Goal: Task Accomplishment & Management: Use online tool/utility

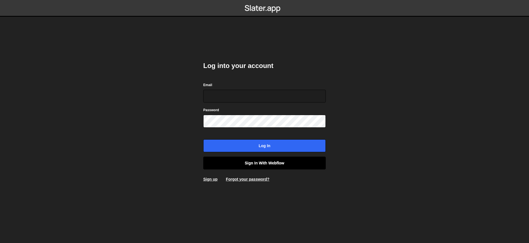
click at [321, 158] on link "Sign in with Webflow" at bounding box center [264, 163] width 123 height 13
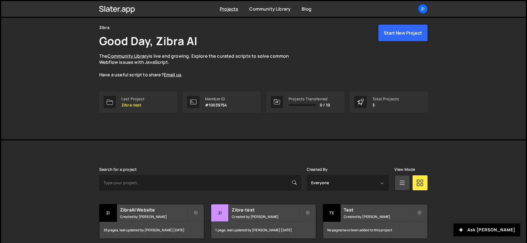
scroll to position [44, 0]
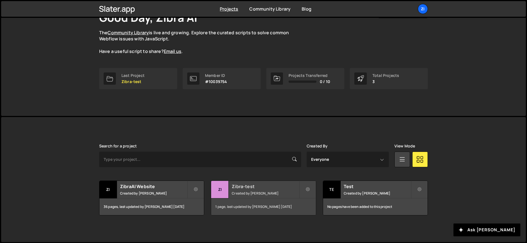
click at [246, 187] on h2 "Zibra-test" at bounding box center [265, 186] width 67 height 6
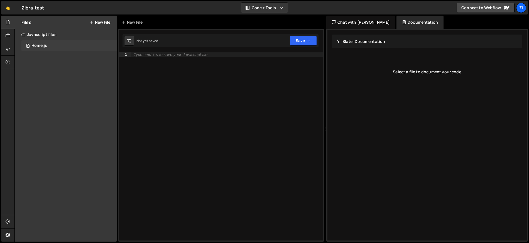
click at [39, 43] on div "0 Home.js 0" at bounding box center [69, 45] width 96 height 11
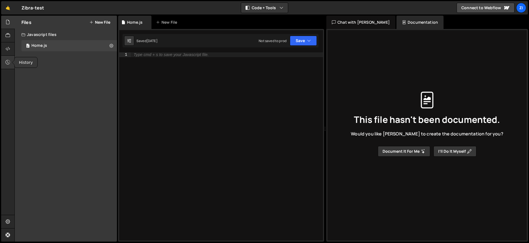
click at [8, 60] on icon at bounding box center [8, 62] width 4 height 6
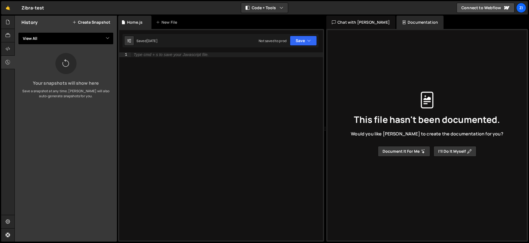
click at [81, 39] on select "View All Home" at bounding box center [66, 38] width 96 height 12
click at [68, 63] on icon at bounding box center [65, 63] width 9 height 13
click at [5, 43] on div at bounding box center [8, 48] width 14 height 13
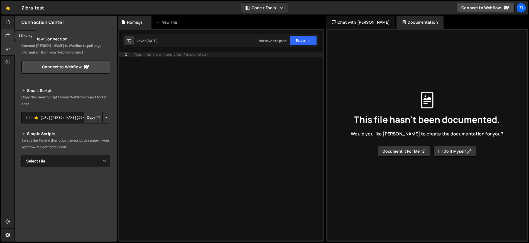
click at [6, 36] on icon at bounding box center [8, 35] width 4 height 6
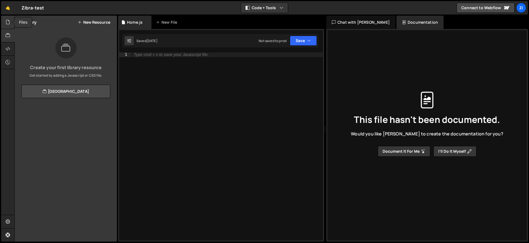
click at [7, 25] on icon at bounding box center [8, 22] width 4 height 6
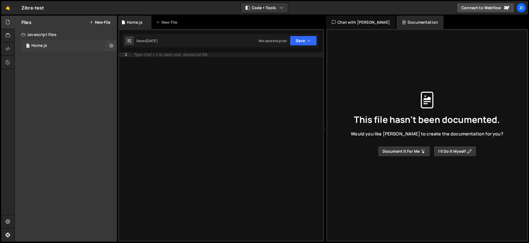
click at [42, 45] on div "Home.js" at bounding box center [39, 45] width 16 height 5
click at [111, 47] on icon at bounding box center [111, 45] width 4 height 5
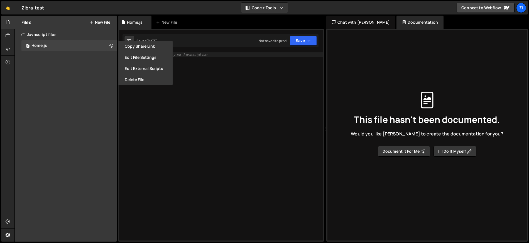
click at [87, 61] on div "Files New File Javascript files 0 Home.js 0 CSS files Copy share link Edit File…" at bounding box center [66, 129] width 102 height 226
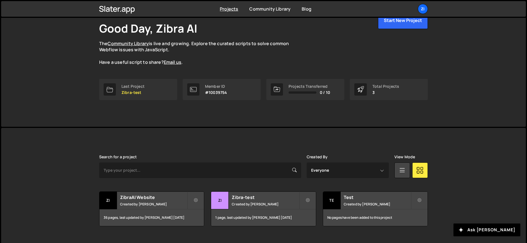
scroll to position [44, 0]
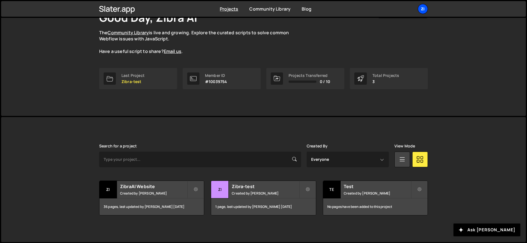
click at [422, 9] on div "Zi" at bounding box center [423, 9] width 10 height 10
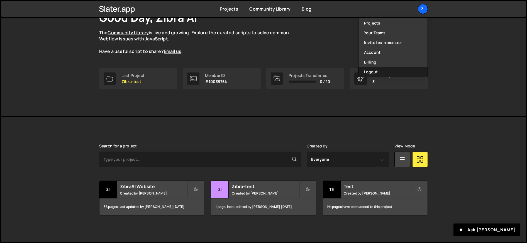
click at [397, 72] on button "Logout" at bounding box center [392, 72] width 69 height 10
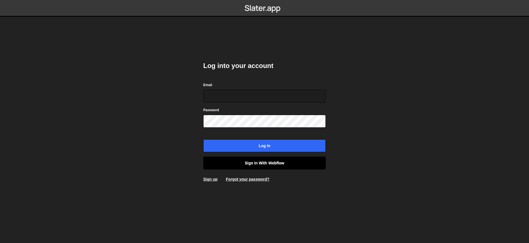
click at [265, 161] on link "Sign in with Webflow" at bounding box center [264, 163] width 123 height 13
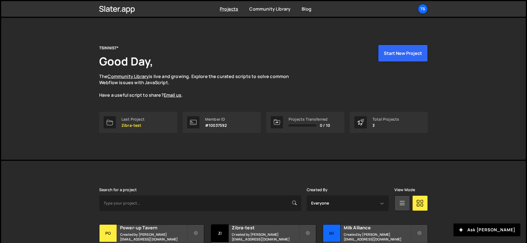
scroll to position [44, 0]
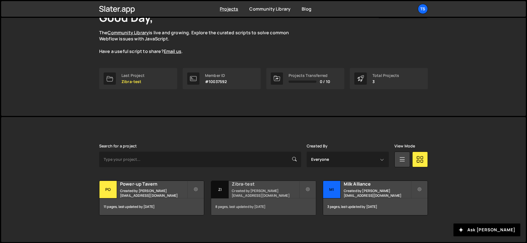
click at [261, 187] on h2 "Zibra-test" at bounding box center [265, 184] width 67 height 6
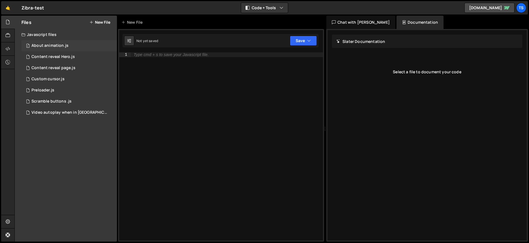
click at [51, 47] on div "About animation.js" at bounding box center [49, 45] width 37 height 5
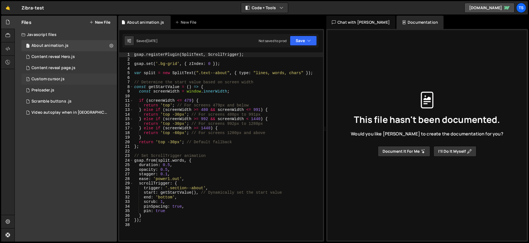
click at [54, 79] on div "Custom cursor.js" at bounding box center [47, 79] width 33 height 5
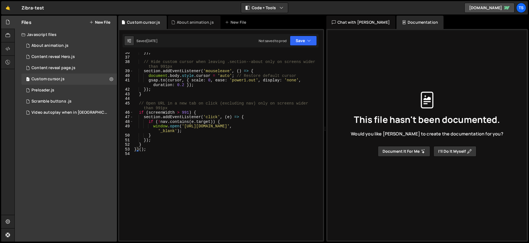
scroll to position [184, 0]
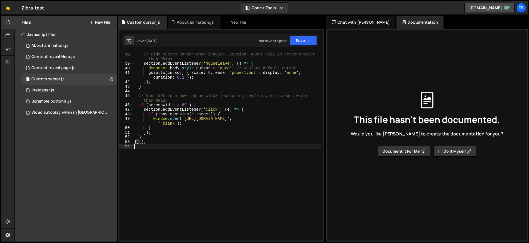
click at [191, 146] on div "// Hide custom cursor when leaving .section--about only on screens wider than 9…" at bounding box center [227, 153] width 188 height 202
type textarea "})();"
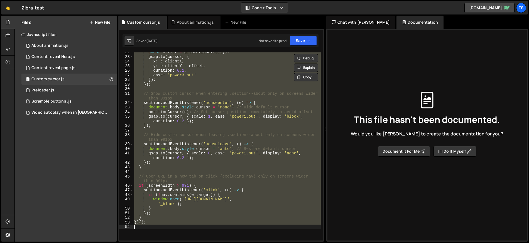
scroll to position [0, 0]
